Goal: Find contact information: Find contact information

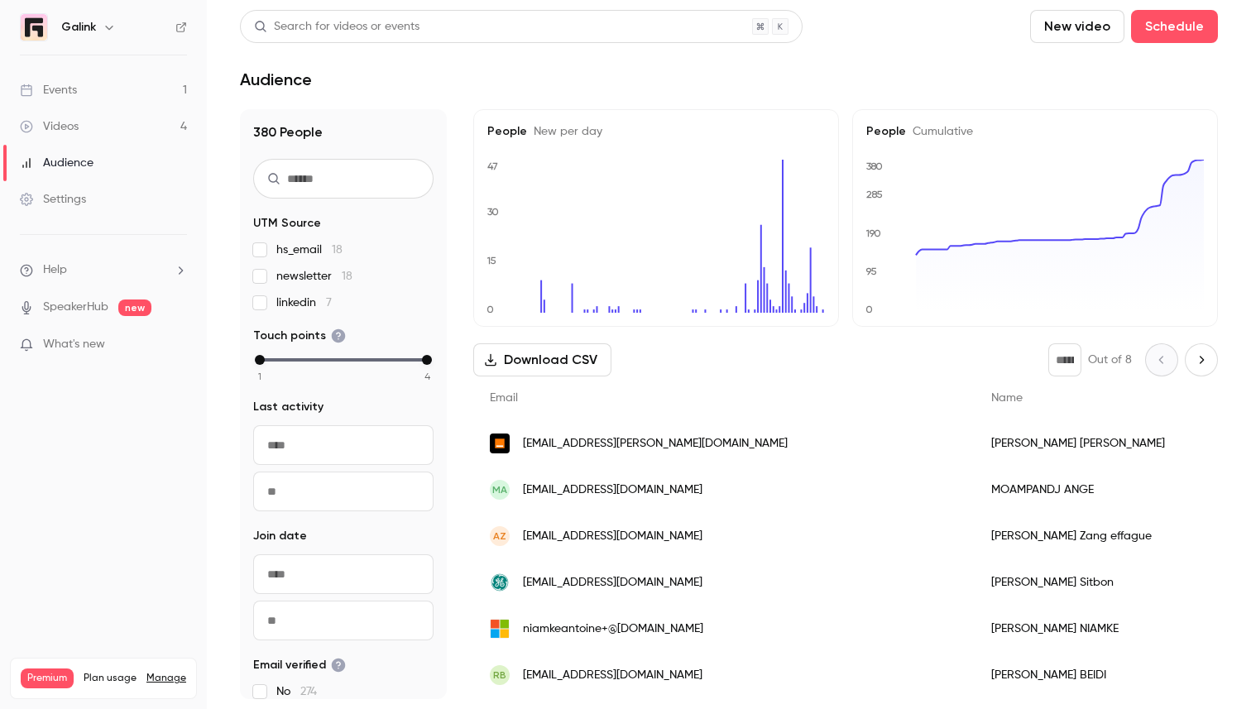
click at [81, 84] on link "Events 1" at bounding box center [103, 90] width 207 height 36
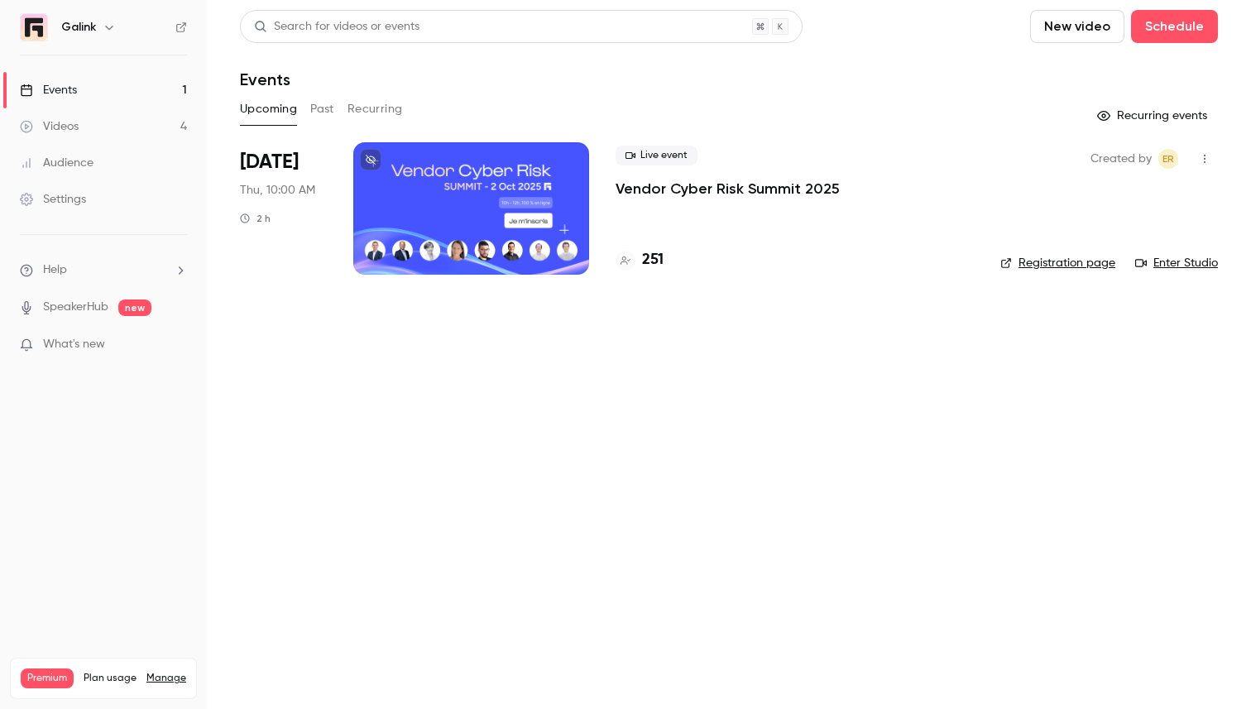
click at [688, 187] on p "Vendor Cyber Risk Summit 2025" at bounding box center [728, 189] width 224 height 20
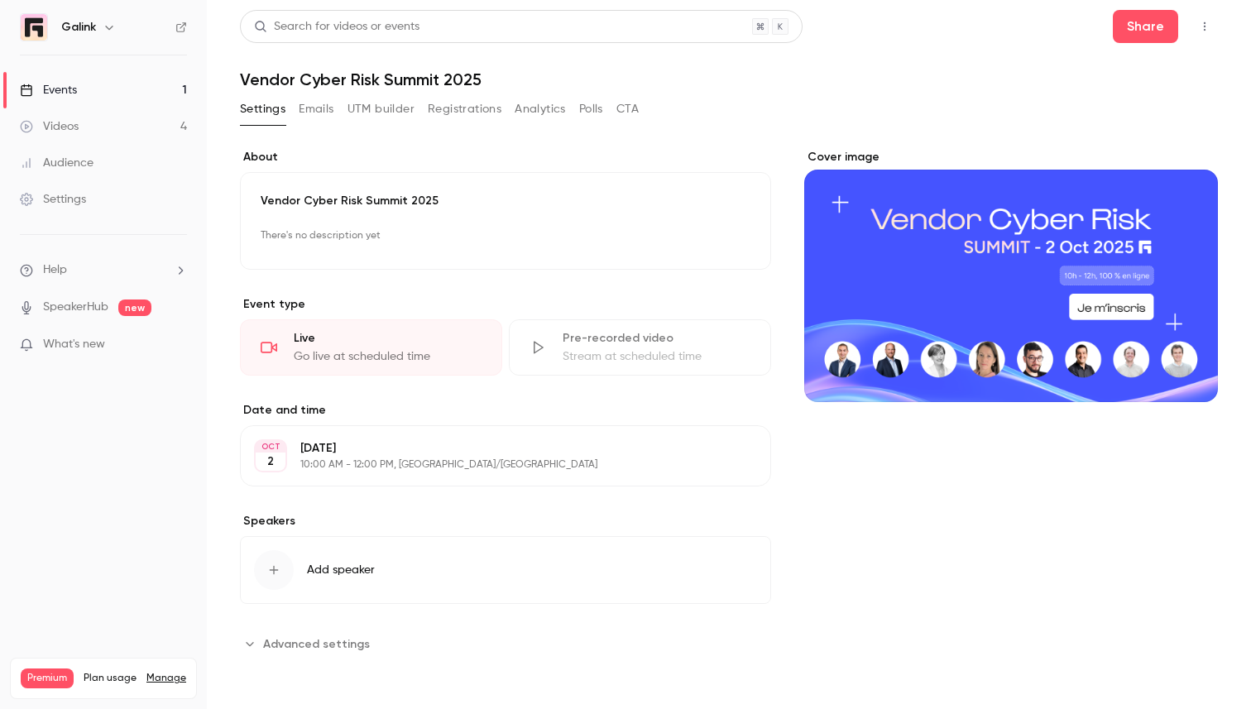
click at [482, 113] on button "Registrations" at bounding box center [465, 109] width 74 height 26
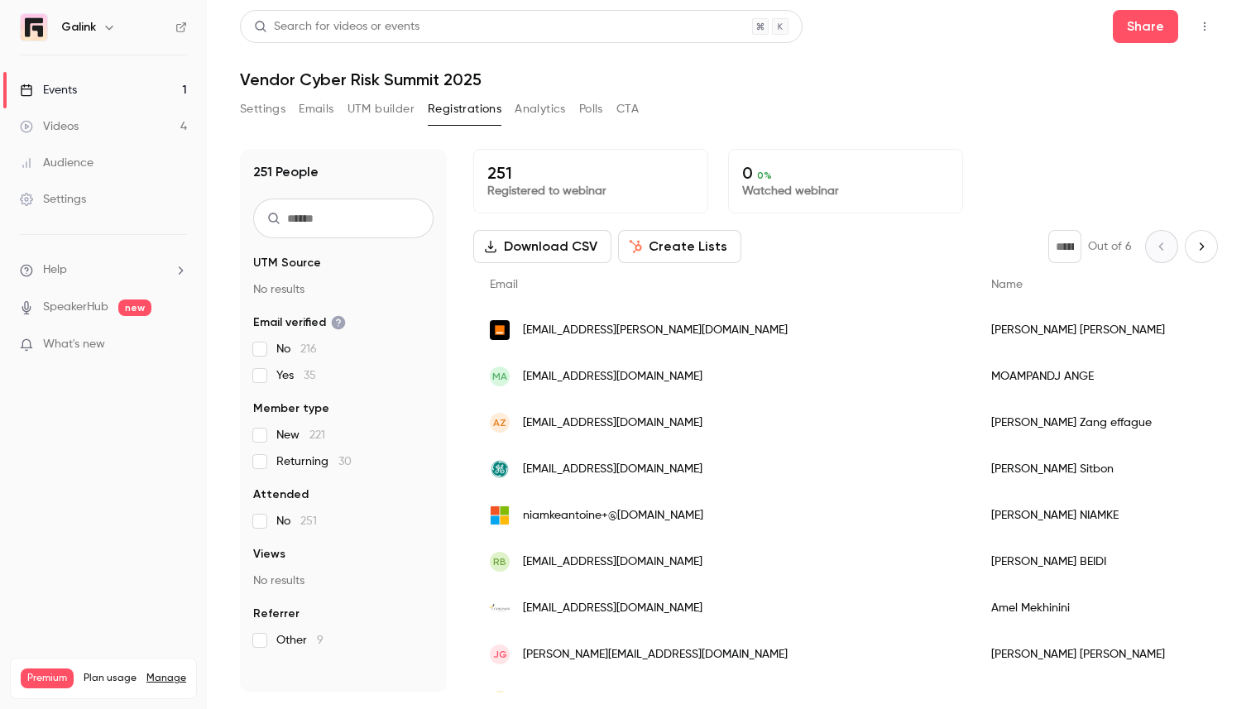
click at [364, 106] on button "UTM builder" at bounding box center [381, 109] width 67 height 26
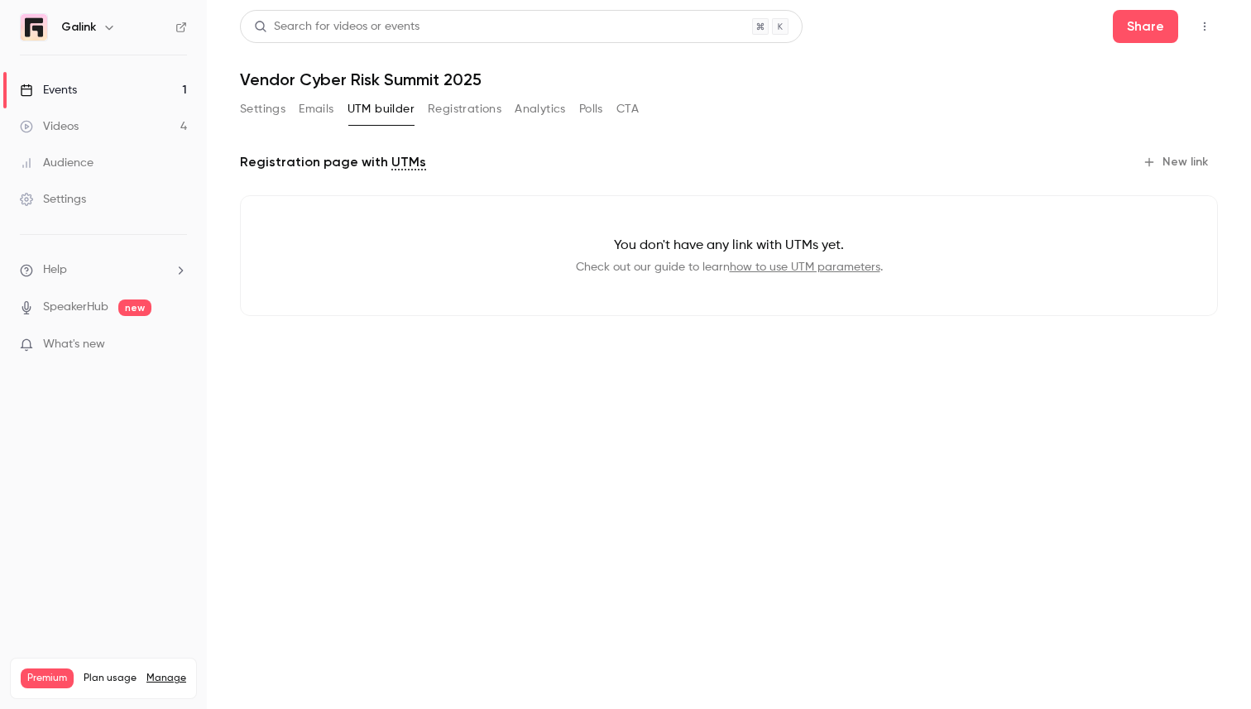
click at [73, 161] on div "Audience" at bounding box center [57, 163] width 74 height 17
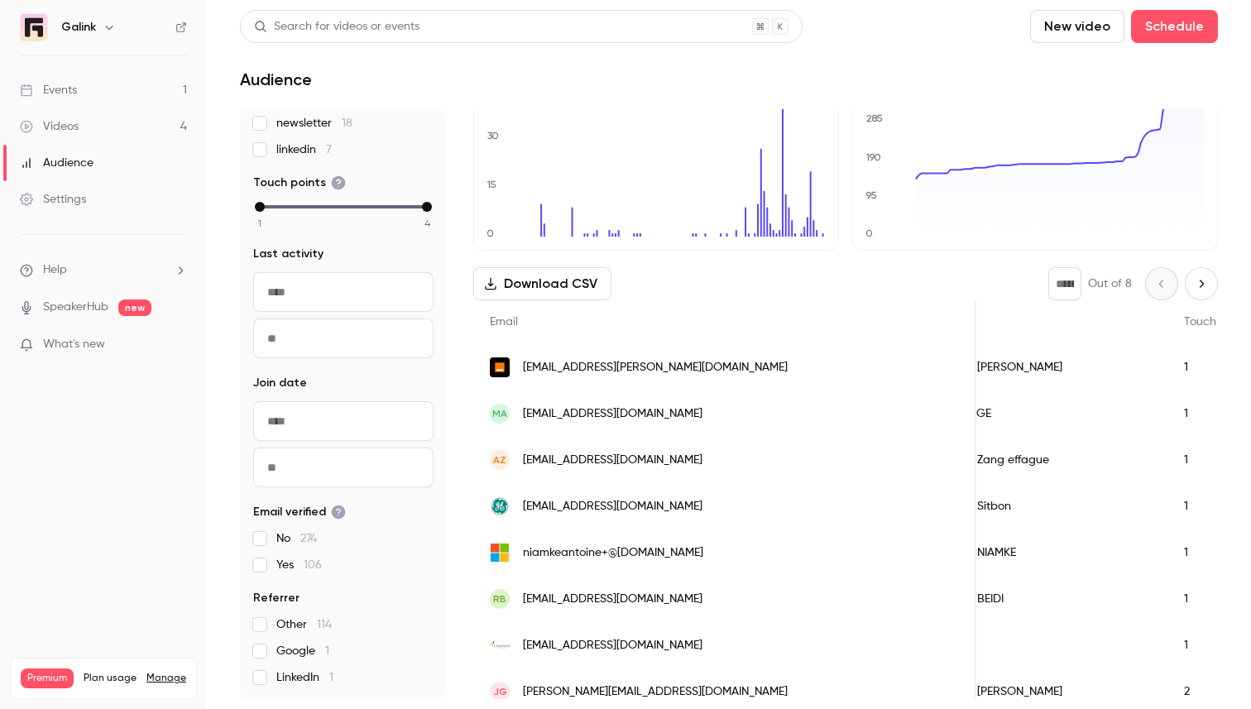
scroll to position [218, 0]
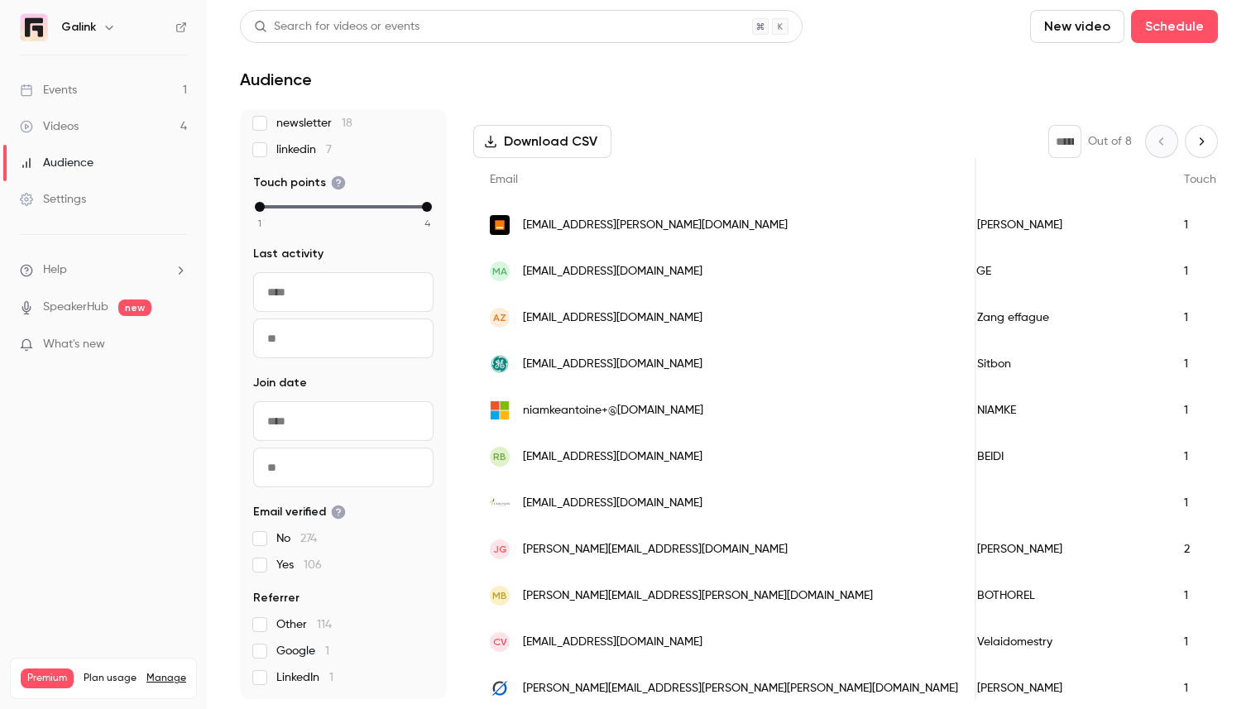
click at [911, 247] on div "[PERSON_NAME]" at bounding box center [1019, 225] width 295 height 46
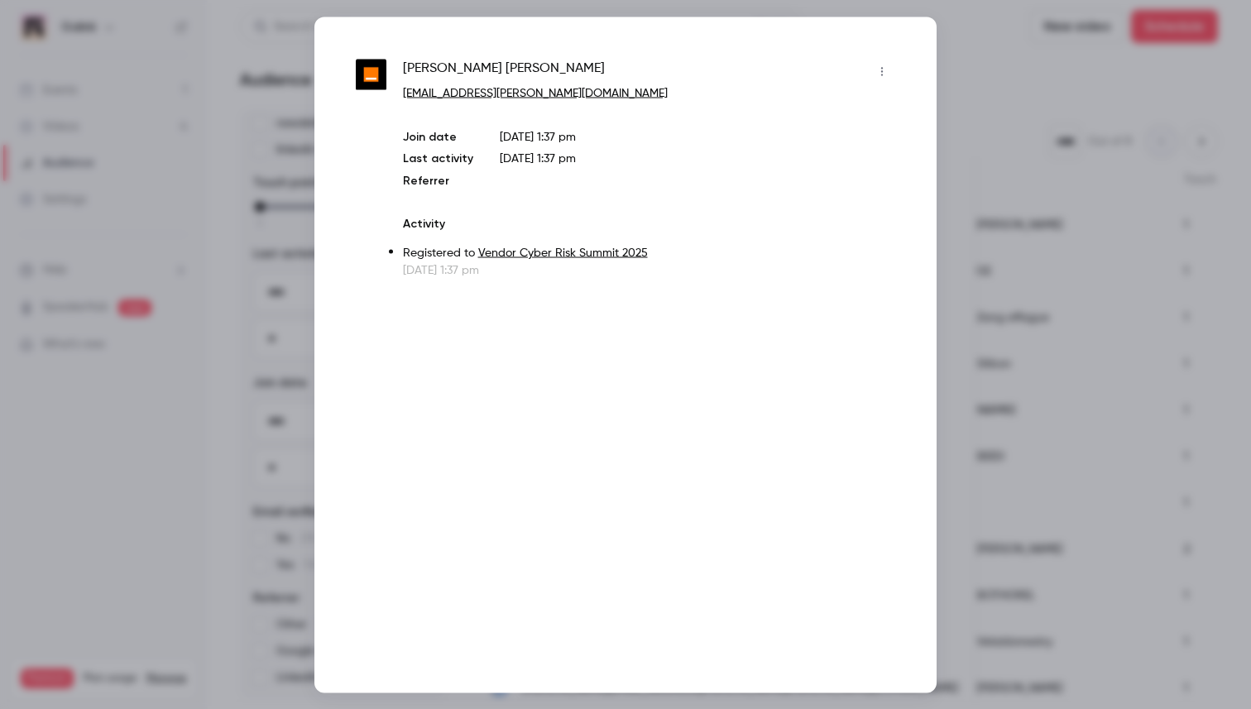
click at [973, 271] on div at bounding box center [625, 354] width 1251 height 709
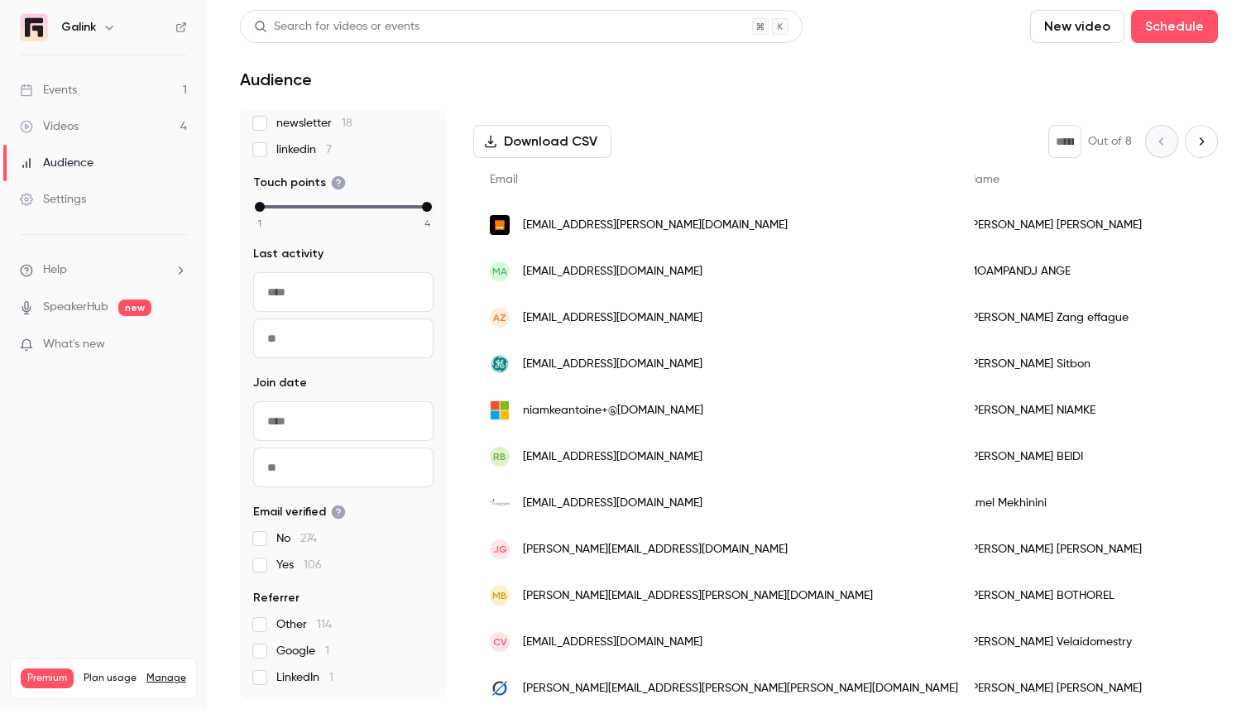
scroll to position [0, 0]
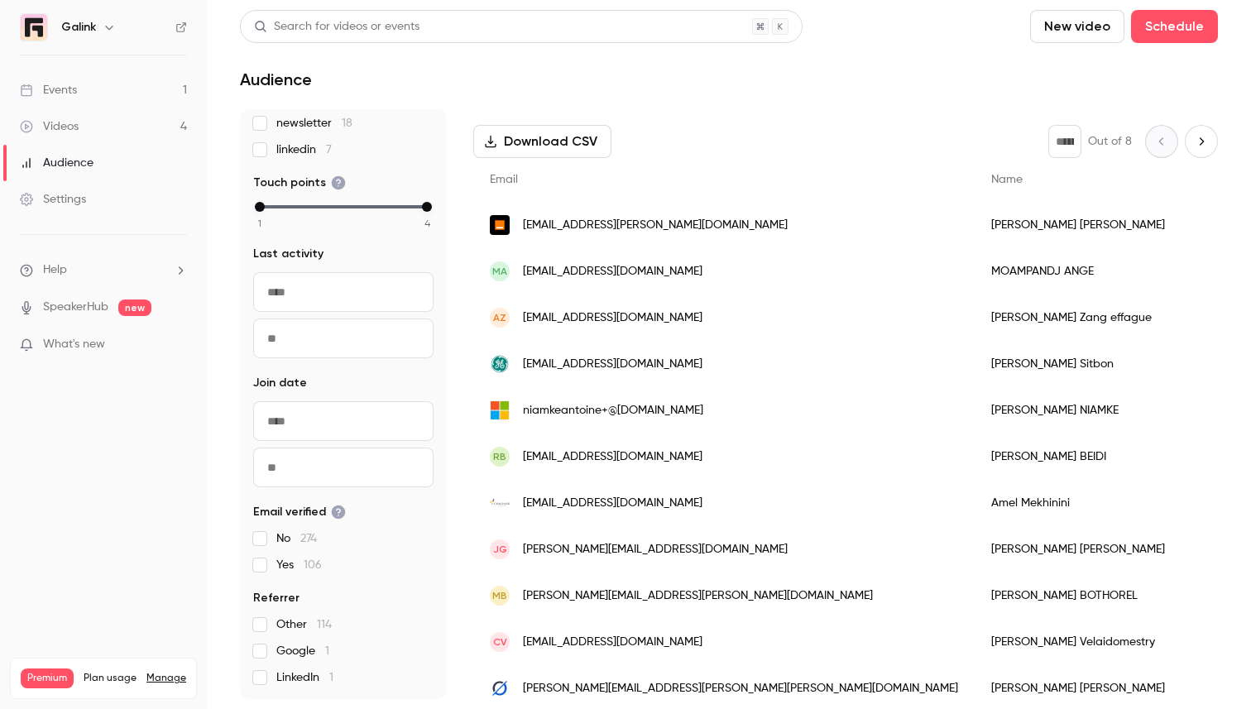
click at [132, 93] on link "Events 1" at bounding box center [103, 90] width 207 height 36
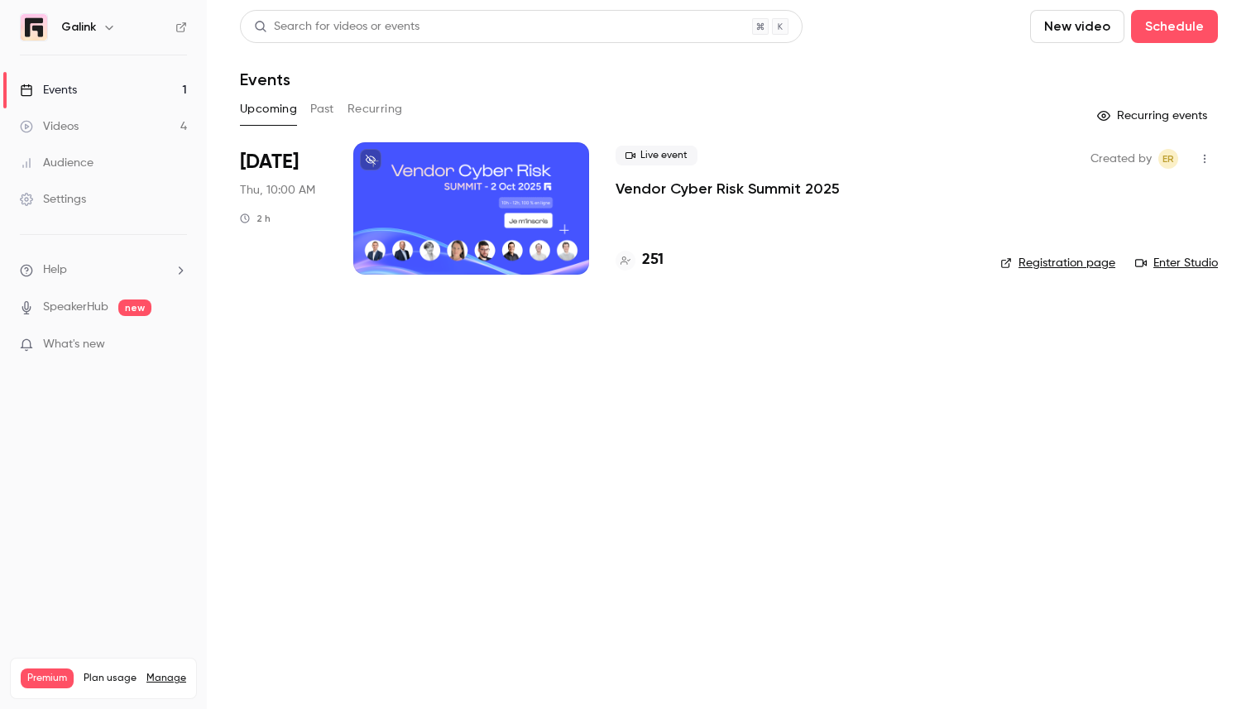
click at [636, 180] on p "Vendor Cyber Risk Summit 2025" at bounding box center [728, 189] width 224 height 20
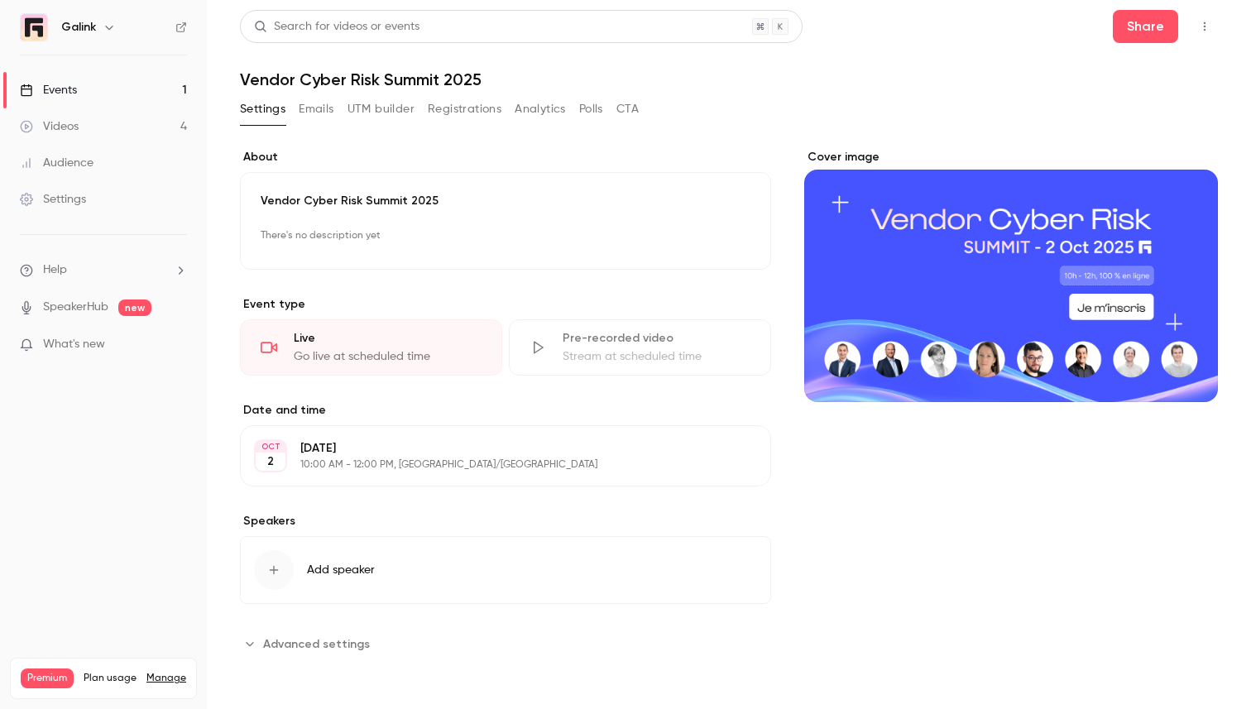
click at [307, 110] on button "Emails" at bounding box center [316, 109] width 35 height 26
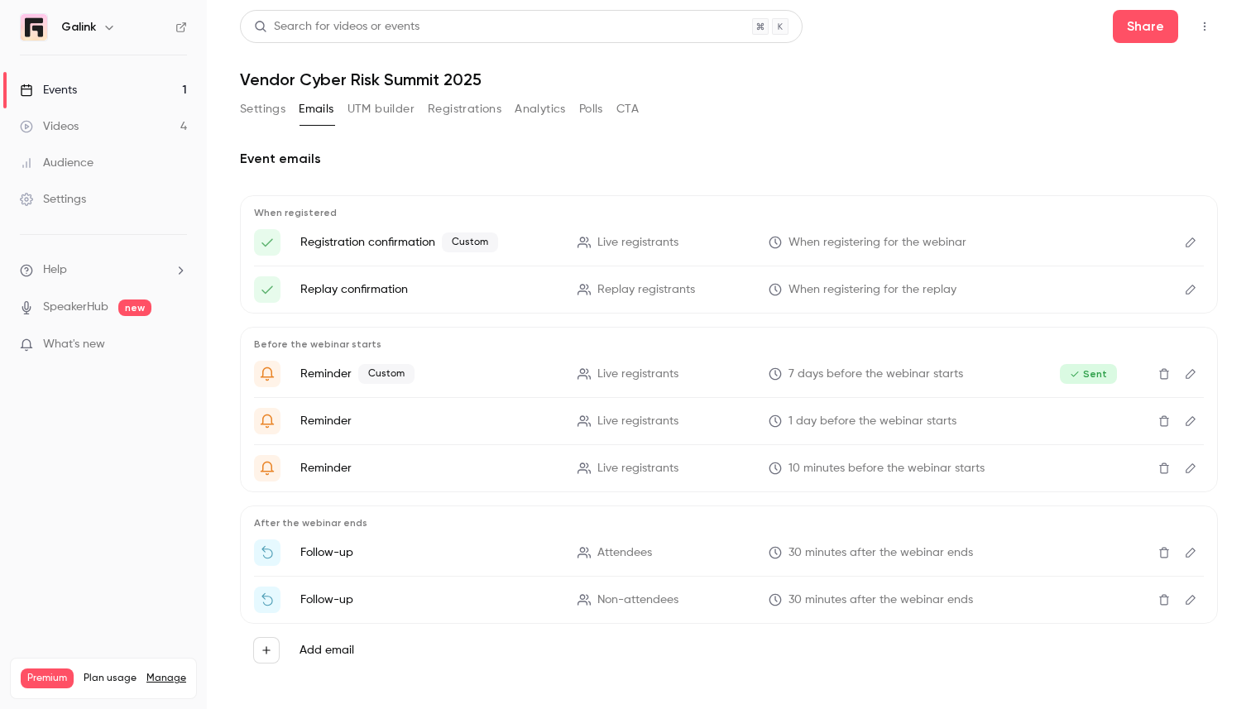
click at [83, 127] on link "Videos 4" at bounding box center [103, 126] width 207 height 36
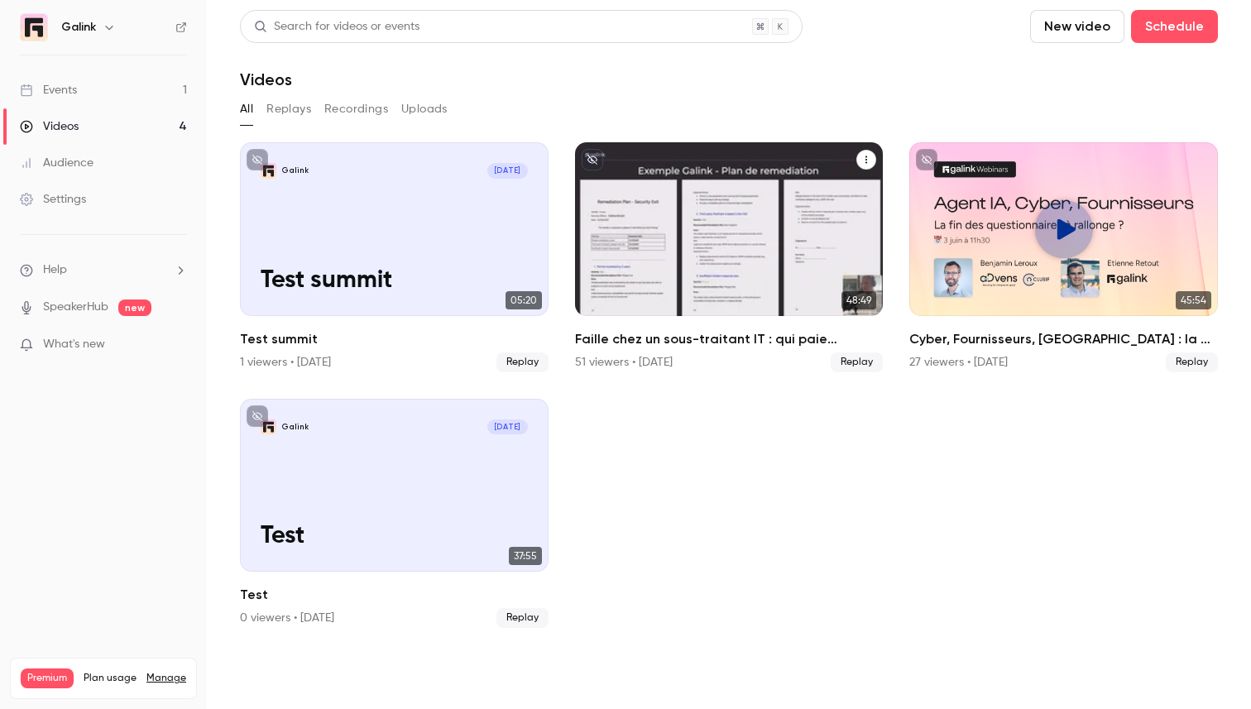
click at [767, 334] on h2 "Faille chez un sous-traitant IT : qui paie l’addition ?" at bounding box center [729, 339] width 309 height 20
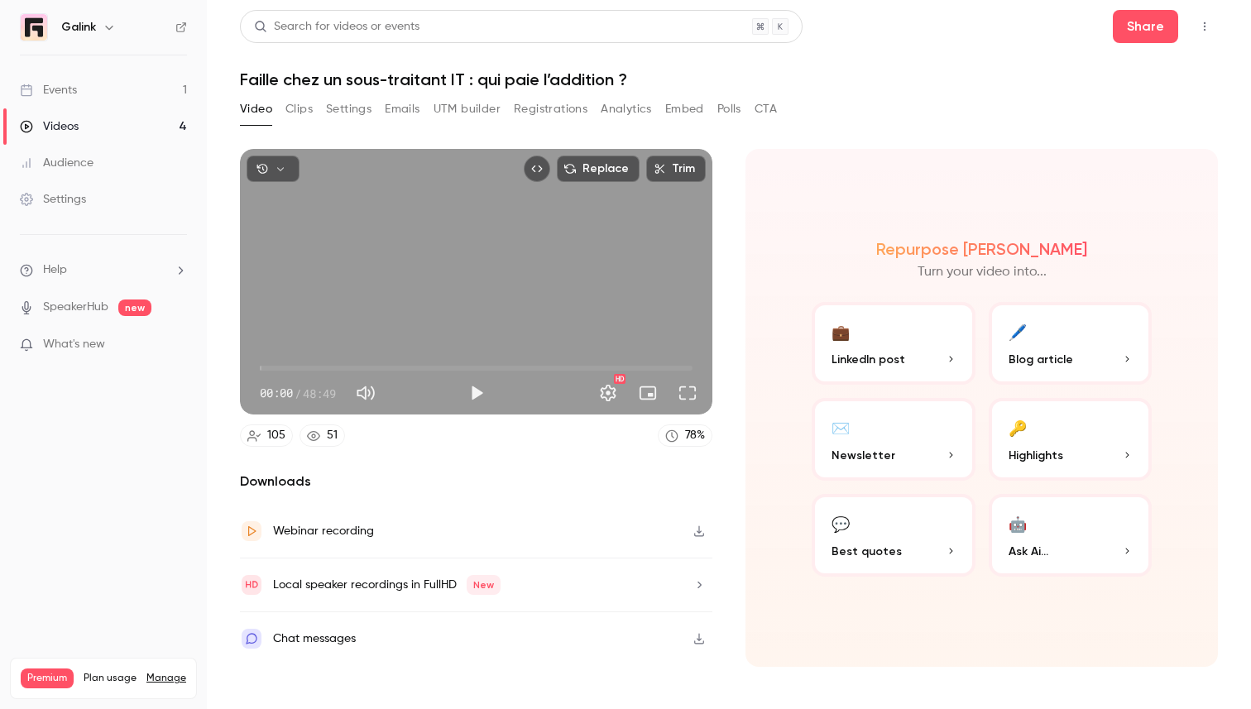
click at [545, 113] on button "Registrations" at bounding box center [551, 109] width 74 height 26
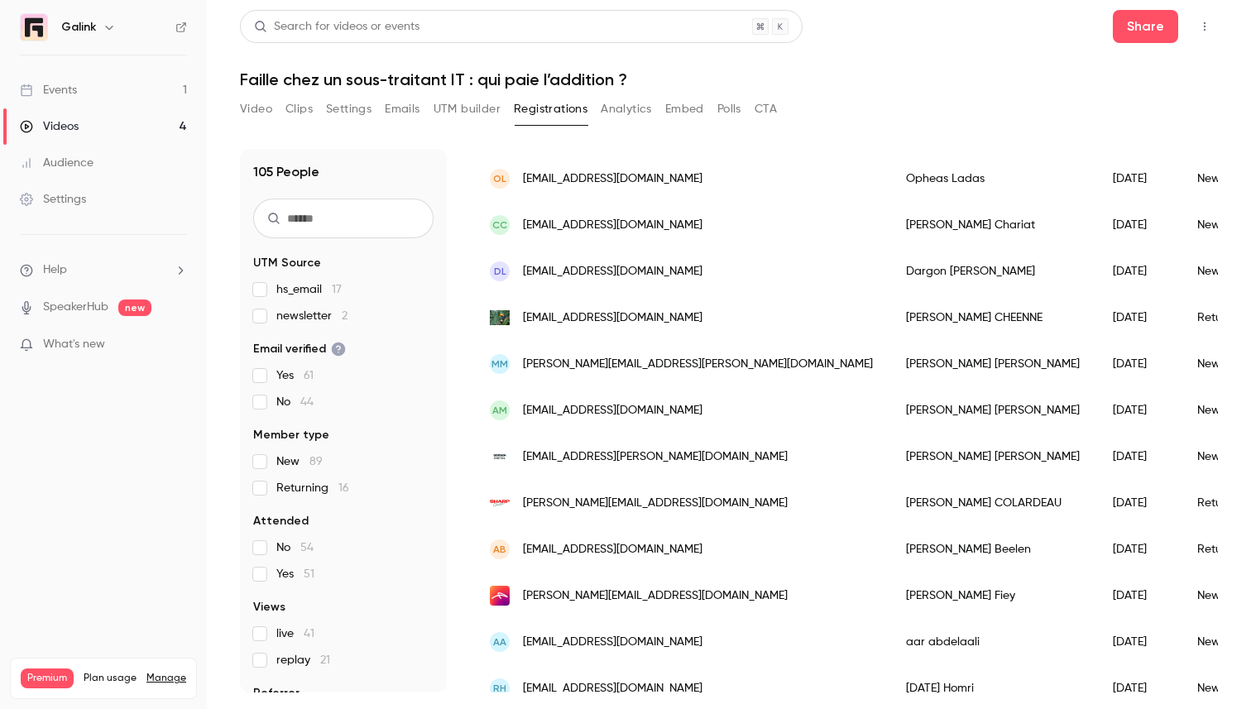
scroll to position [667, 0]
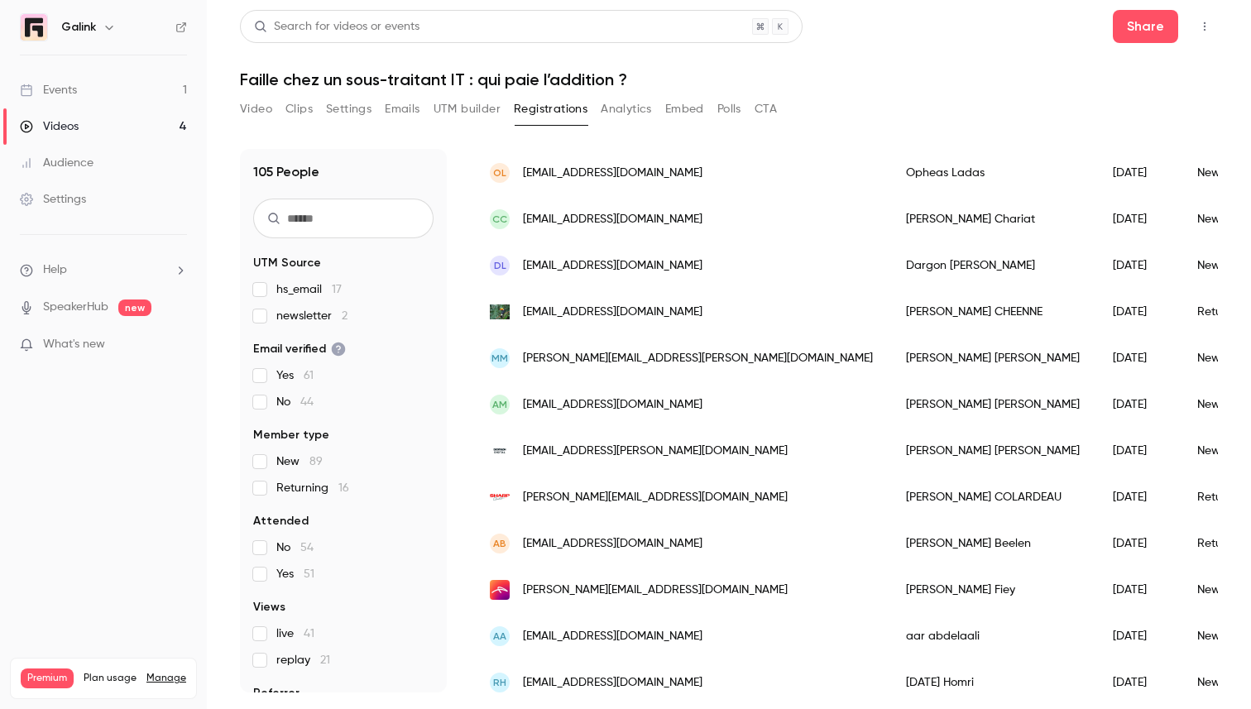
click at [566, 362] on span "[PERSON_NAME][EMAIL_ADDRESS][PERSON_NAME][DOMAIN_NAME]" at bounding box center [698, 358] width 350 height 17
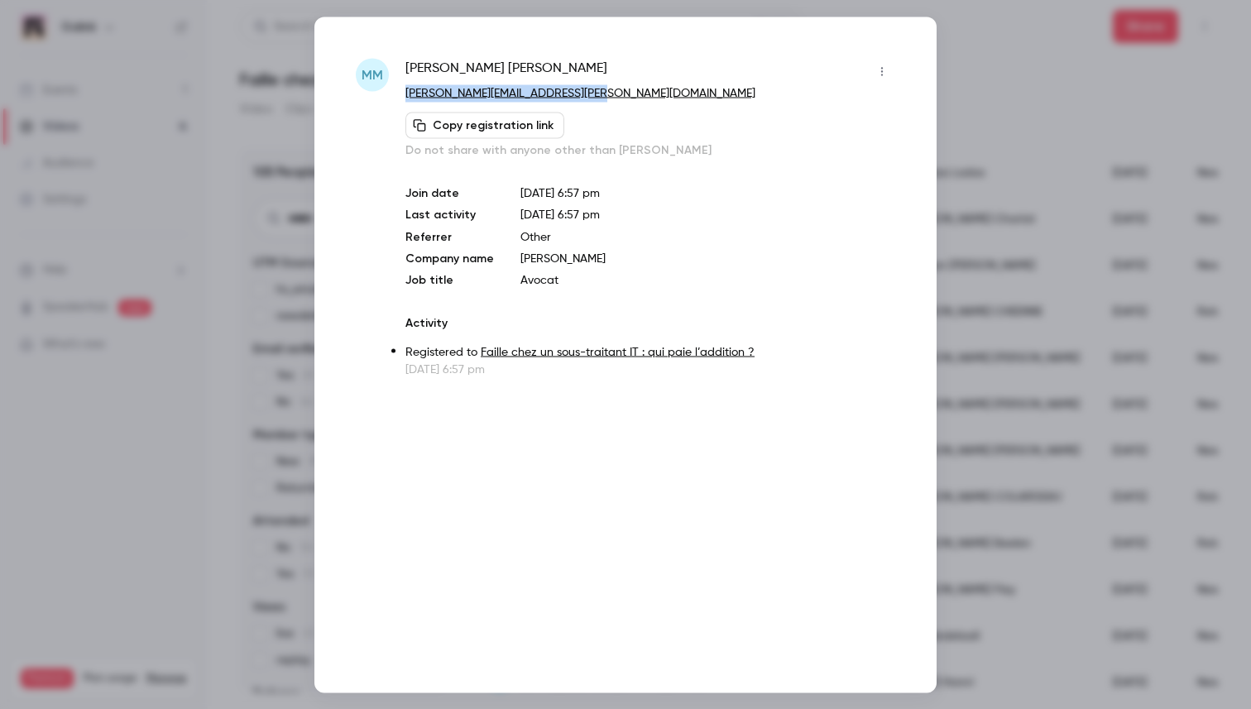
drag, startPoint x: 626, startPoint y: 89, endPoint x: 399, endPoint y: 92, distance: 226.8
click at [399, 92] on div "[PERSON_NAME] Maurice [EMAIL_ADDRESS][PERSON_NAME][DOMAIN_NAME] Copy registrati…" at bounding box center [626, 217] width 540 height 319
copy link "[PERSON_NAME][EMAIL_ADDRESS][PERSON_NAME][DOMAIN_NAME]"
click at [232, 185] on div at bounding box center [625, 354] width 1251 height 709
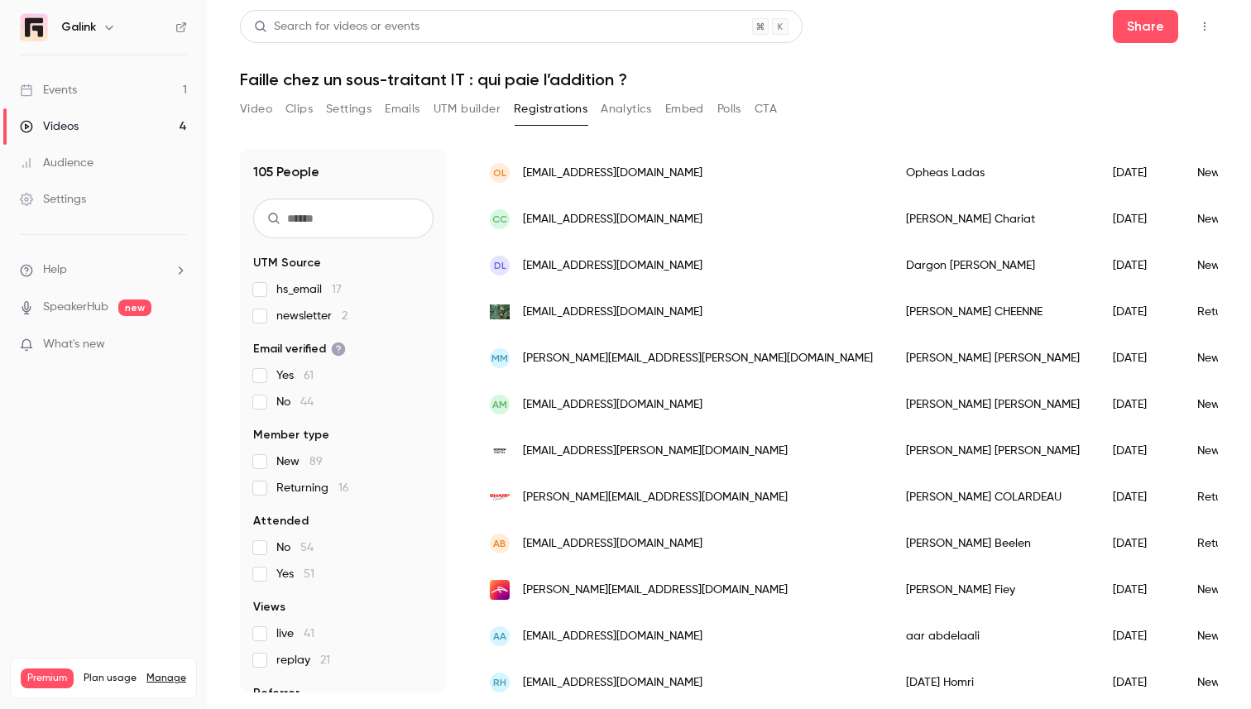
click at [118, 130] on link "Videos 4" at bounding box center [103, 126] width 207 height 36
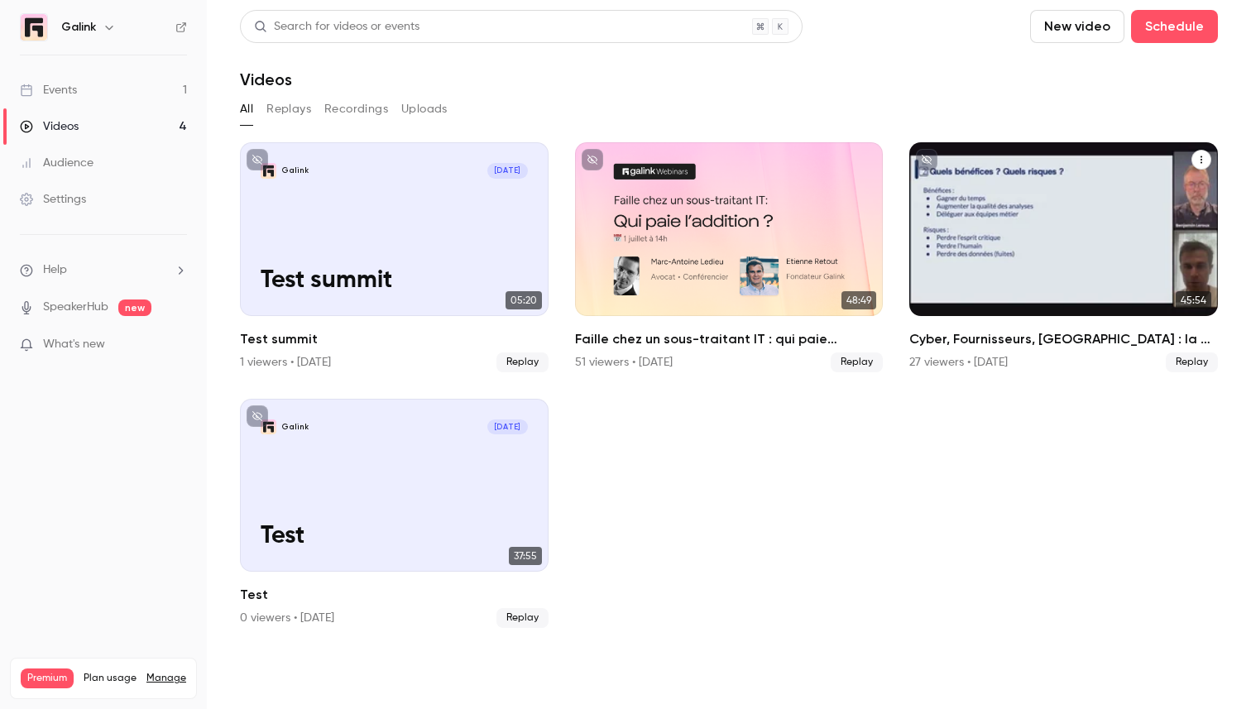
click at [955, 314] on div "Cyber, Fournisseurs, IA : la fin des questionnaires à rallonge ?" at bounding box center [1063, 229] width 309 height 174
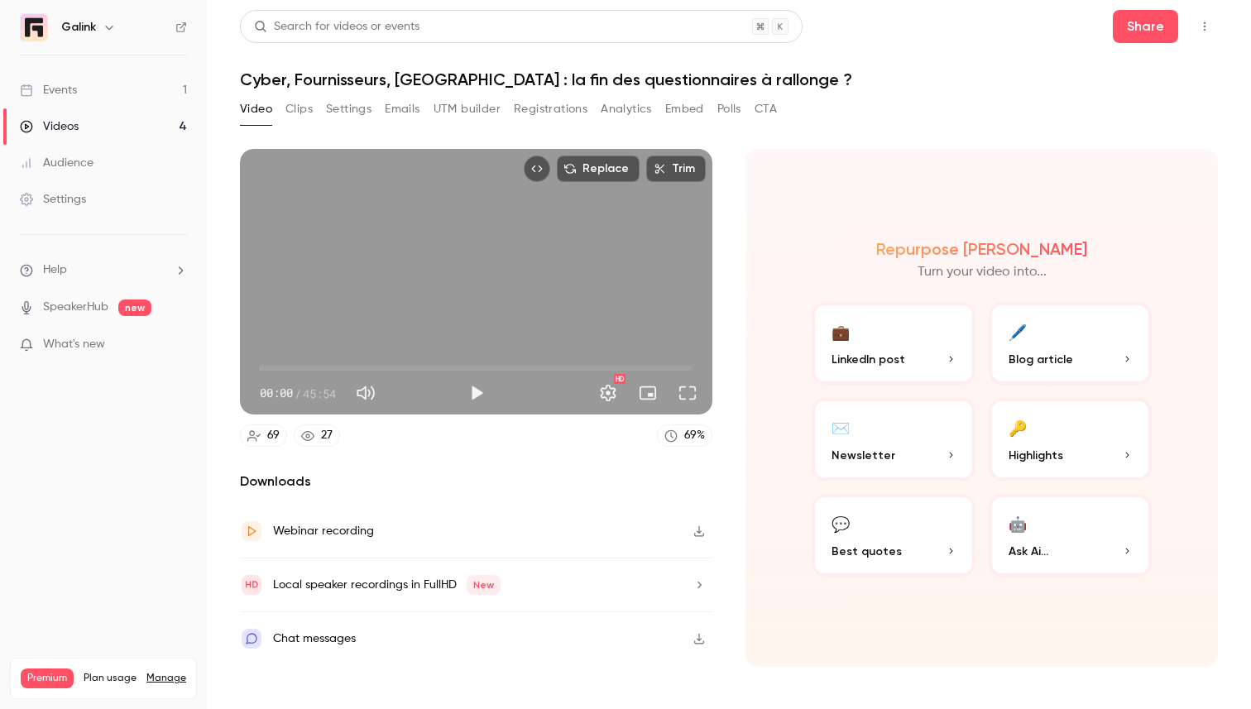
click at [540, 114] on button "Registrations" at bounding box center [551, 109] width 74 height 26
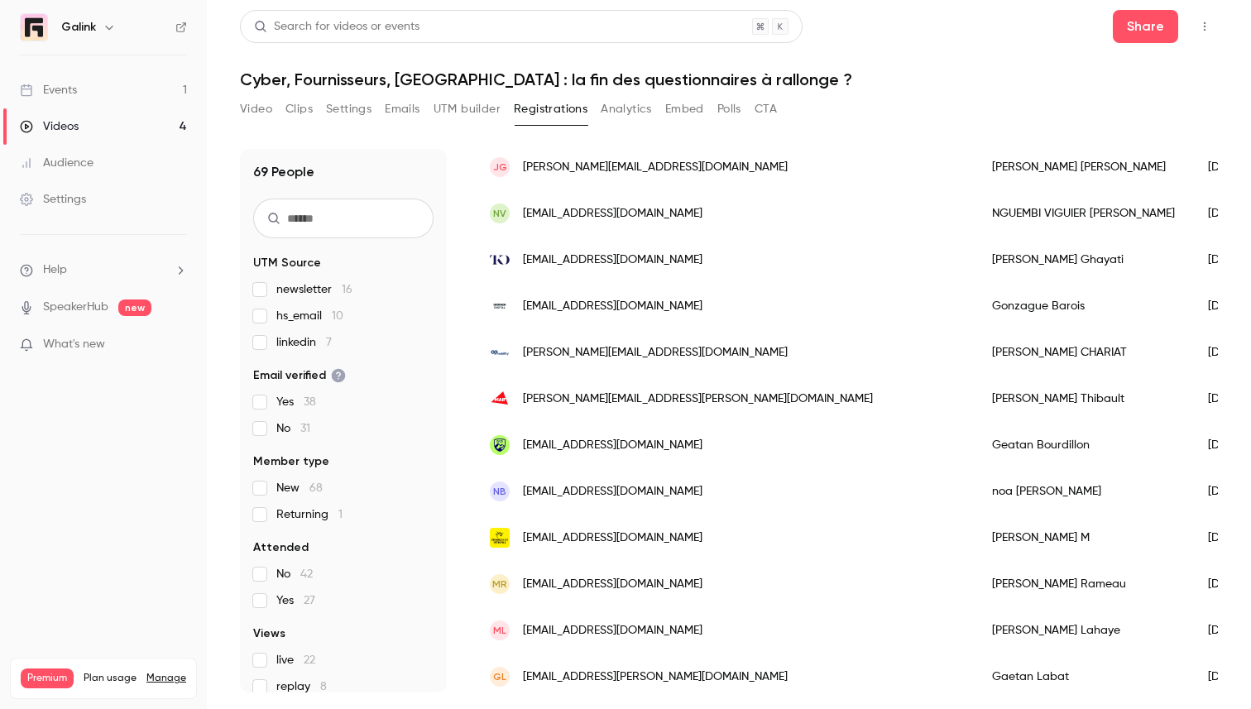
scroll to position [560, 0]
